Goal: Information Seeking & Learning: Learn about a topic

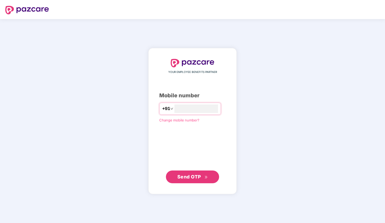
type input "**********"
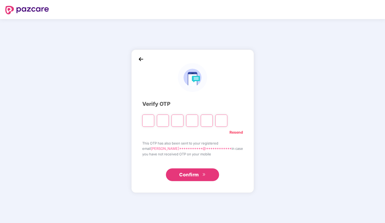
type input "*"
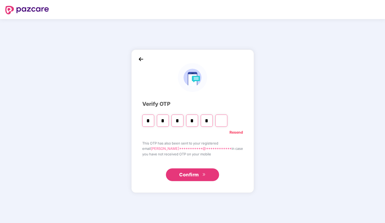
type input "*"
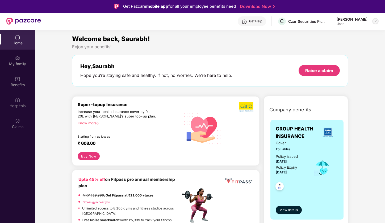
click at [373, 19] on img at bounding box center [375, 21] width 4 height 4
click at [254, 22] on div "Get Help" at bounding box center [255, 21] width 13 height 4
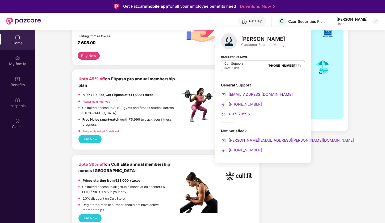
scroll to position [101, 0]
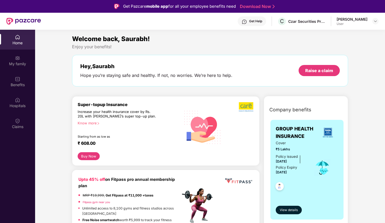
scroll to position [0, 0]
click at [90, 124] on div "Know more" at bounding box center [128, 123] width 100 height 4
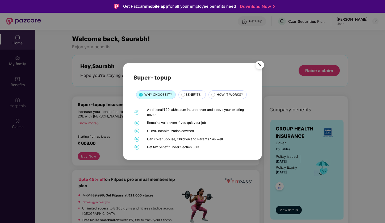
click at [194, 97] on span "BENEFITS" at bounding box center [192, 94] width 15 height 5
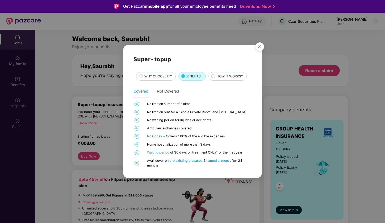
click at [164, 153] on link "Waiting period" at bounding box center [158, 153] width 23 height 4
click at [226, 78] on span "HOW IT WORKS?" at bounding box center [229, 76] width 26 height 5
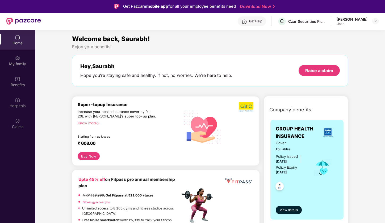
click at [94, 121] on div "Super-topup Insurance Increase your health insurance cover by Rs. 20L with PazC…" at bounding box center [129, 127] width 103 height 51
click at [94, 124] on div "Know more" at bounding box center [128, 123] width 100 height 4
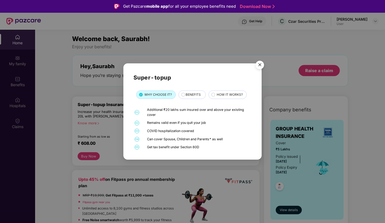
click at [197, 95] on span "BENEFITS" at bounding box center [192, 94] width 15 height 5
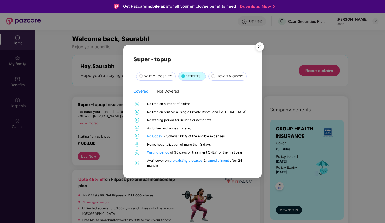
click at [157, 137] on link "No Copay" at bounding box center [155, 136] width 16 height 4
click at [239, 80] on div "HOW IT WORKS?" at bounding box center [229, 77] width 30 height 6
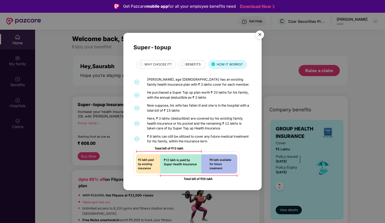
click at [260, 36] on img "Close" at bounding box center [259, 35] width 15 height 15
